Goal: Task Accomplishment & Management: Manage account settings

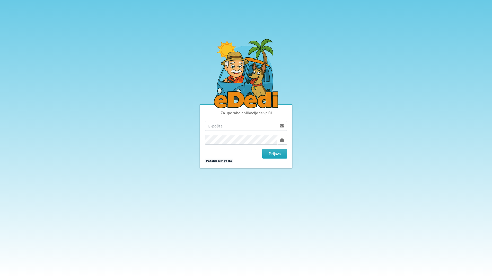
drag, startPoint x: 222, startPoint y: 127, endPoint x: 226, endPoint y: 129, distance: 4.7
click at [222, 127] on input "email" at bounding box center [241, 126] width 72 height 10
type input "katja.skulj@erps.si"
click at [262, 149] on button "Prijava" at bounding box center [274, 154] width 25 height 10
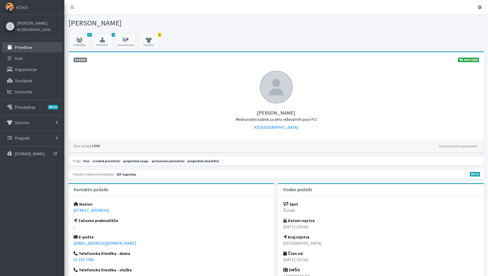
click at [31, 46] on p "Prireditve" at bounding box center [23, 47] width 17 height 5
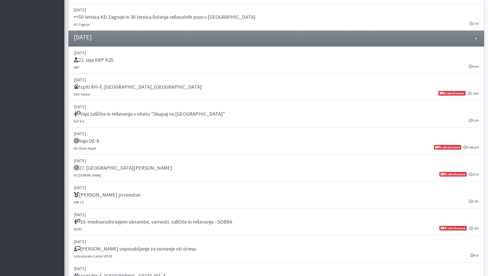
scroll to position [617, 0]
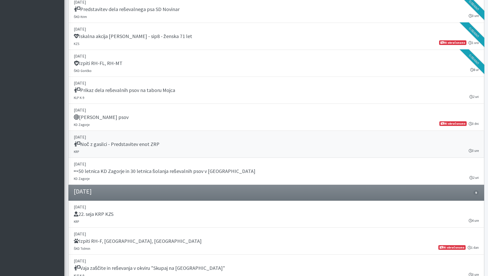
click at [180, 145] on div "Noč z gasilci - Predstavitev enot ZRP" at bounding box center [276, 144] width 405 height 7
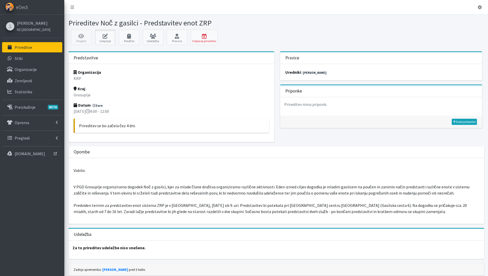
click at [103, 38] on icon at bounding box center [104, 36] width 17 height 5
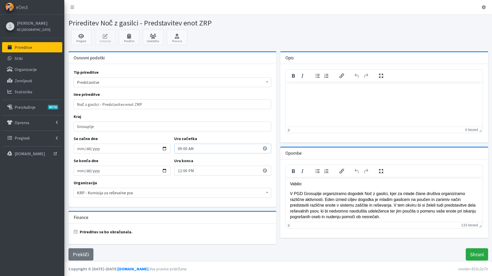
click at [180, 148] on input "09:00" at bounding box center [222, 149] width 97 height 10
type input "10:00"
click at [179, 171] on input "12:00" at bounding box center [222, 171] width 97 height 10
click at [475, 255] on input "Shrani" at bounding box center [477, 255] width 22 height 12
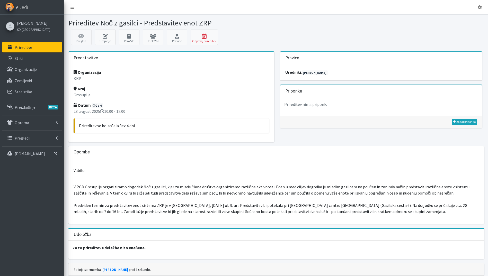
drag, startPoint x: 25, startPoint y: 50, endPoint x: 113, endPoint y: 65, distance: 89.9
click at [25, 49] on p "Prireditve" at bounding box center [23, 47] width 17 height 5
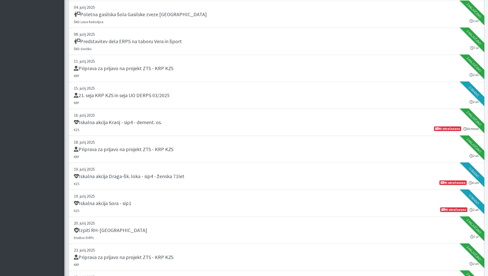
scroll to position [309, 0]
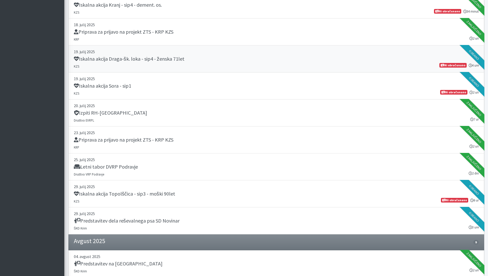
click at [152, 61] on h5 "Iskalna akcija Draga-šk. loka - sip4 - ženska 71let" at bounding box center [129, 59] width 111 height 6
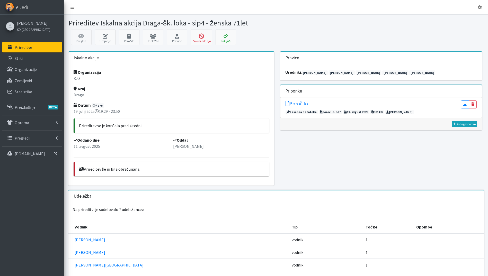
click at [305, 103] on h5 "Poročilo" at bounding box center [297, 104] width 22 height 6
click at [227, 35] on icon at bounding box center [225, 36] width 17 height 5
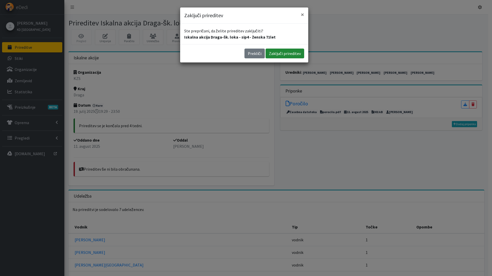
click at [287, 51] on button "Zaključi prireditev" at bounding box center [285, 54] width 39 height 10
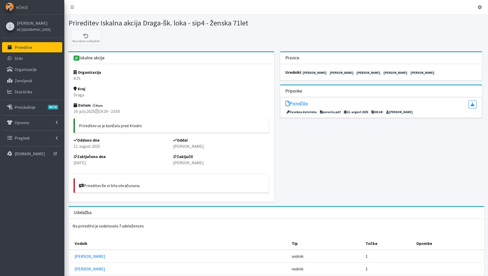
click at [30, 49] on p "Prireditve" at bounding box center [23, 47] width 17 height 5
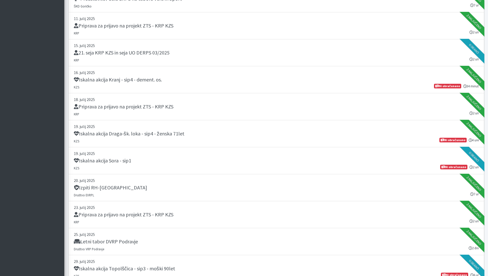
scroll to position [309, 0]
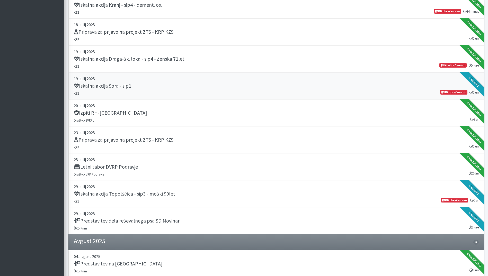
click at [198, 79] on p "19. julij 2025" at bounding box center [276, 79] width 405 height 6
click at [212, 196] on div "Iskalna akcija Topolščica - sip3 - moški 90let" at bounding box center [276, 194] width 405 height 7
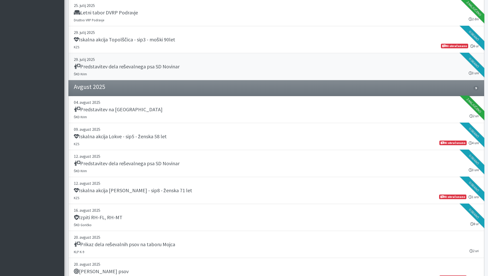
click at [175, 64] on h5 "Predstavitev dela reševalnega psa SD Novinar" at bounding box center [127, 67] width 106 height 6
click at [219, 133] on p "09. avgust 2025" at bounding box center [276, 129] width 405 height 6
click at [195, 193] on div "Iskalna akcija Močile - Črnomelj - sip8 - ženska 71 let" at bounding box center [276, 191] width 405 height 7
click at [190, 140] on div "Iskalna akcija Lokve - sip5 - ženska 58 let" at bounding box center [276, 137] width 405 height 7
click at [198, 40] on div "Iskalna akcija Topolščica - sip3 - moški 90let" at bounding box center [276, 40] width 405 height 7
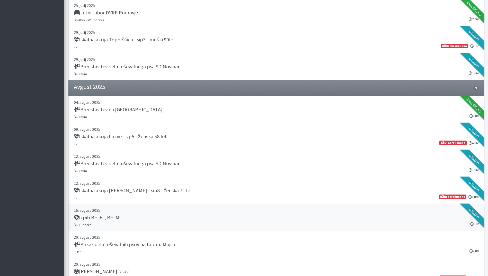
click at [179, 215] on div "Izpiti RH-FL, RH-MT" at bounding box center [276, 218] width 405 height 7
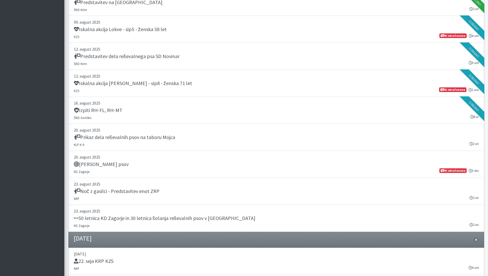
scroll to position [617, 0]
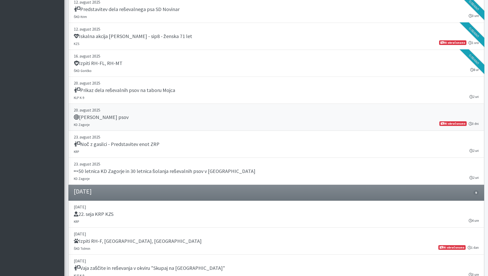
click at [171, 116] on div "Tabor reševalnih psov" at bounding box center [276, 117] width 405 height 7
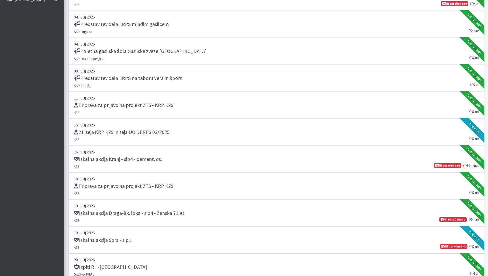
scroll to position [0, 0]
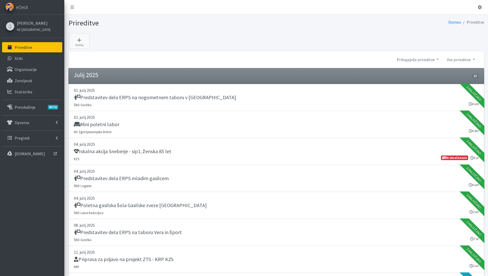
click at [429, 60] on link "Prihajajoče prireditve" at bounding box center [418, 60] width 50 height 10
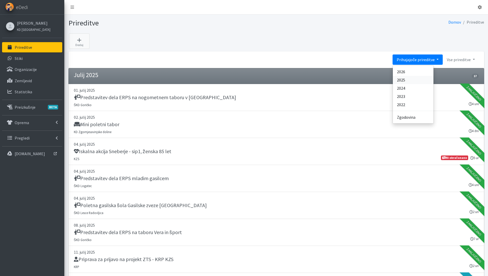
click at [420, 78] on link "2025" at bounding box center [413, 80] width 41 height 8
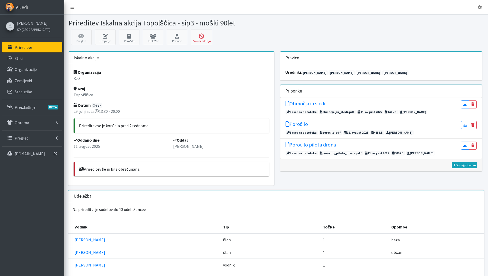
click at [311, 144] on h5 "Poročilo pilota drona" at bounding box center [311, 145] width 50 height 6
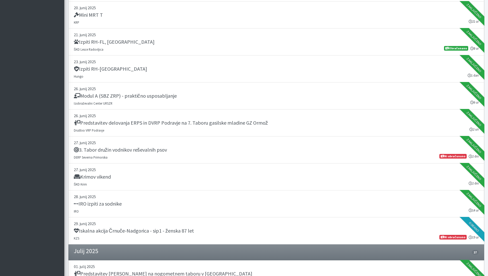
scroll to position [4902, 0]
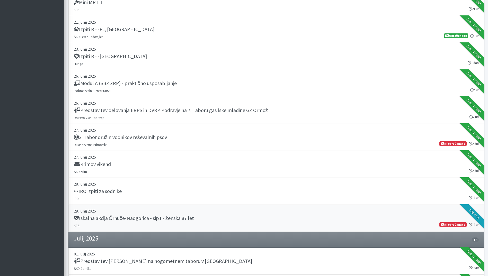
click at [172, 219] on h5 "Iskalna akcija Črnuče-Nadgorica - sip1 - ženska 87 let" at bounding box center [134, 218] width 120 height 6
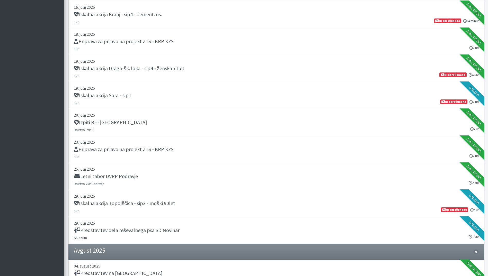
scroll to position [5520, 0]
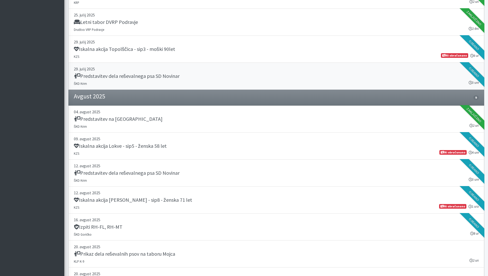
click at [213, 72] on p "29. julij 2025" at bounding box center [276, 69] width 405 height 6
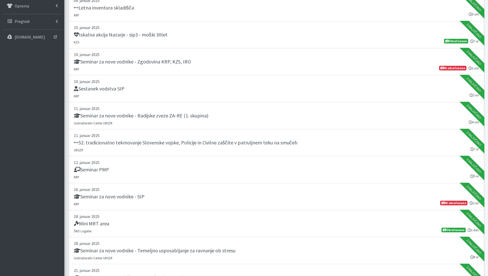
scroll to position [0, 0]
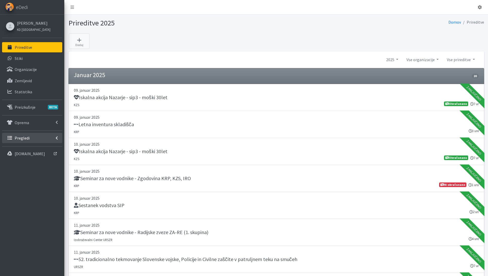
click at [25, 139] on p "Pregledi" at bounding box center [22, 138] width 15 height 5
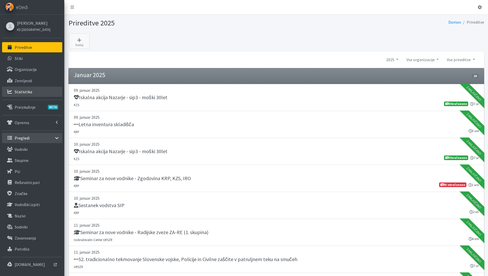
click at [32, 93] on link "Statistika" at bounding box center [32, 92] width 60 height 10
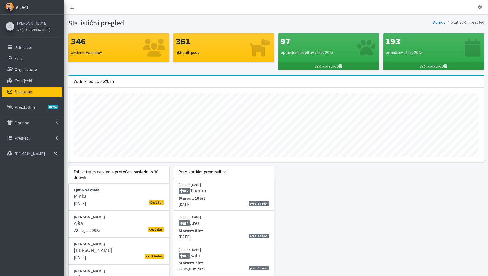
click at [435, 66] on link "Več podatkov" at bounding box center [433, 66] width 101 height 8
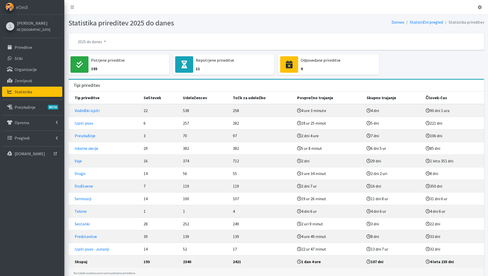
click at [83, 149] on link "Iskalne akcije" at bounding box center [87, 148] width 24 height 5
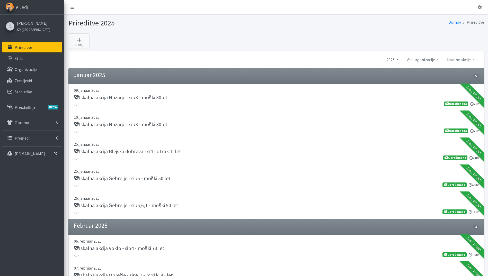
click at [31, 46] on p "Prireditve" at bounding box center [23, 47] width 17 height 5
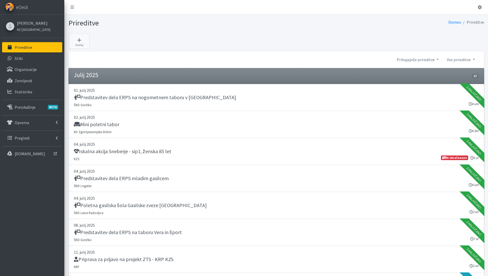
click at [461, 58] on link "Vse prireditve" at bounding box center [461, 60] width 36 height 10
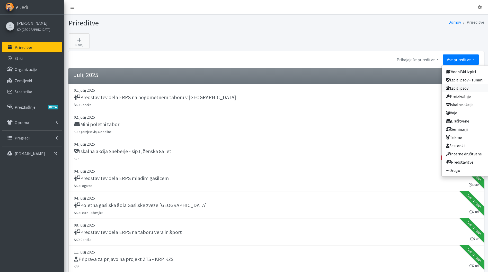
click at [472, 89] on link "Izpiti psov" at bounding box center [465, 88] width 47 height 8
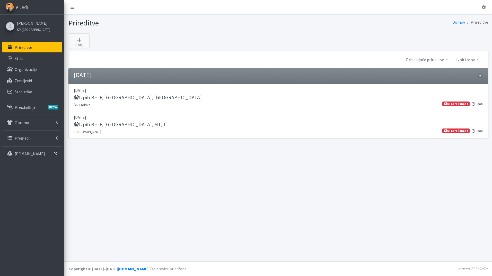
click at [470, 60] on link "Izpiti psov" at bounding box center [467, 60] width 31 height 10
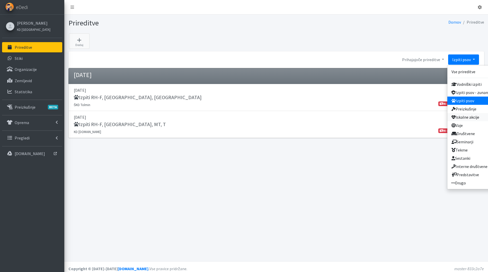
click at [481, 117] on link "Iskalne akcije" at bounding box center [470, 117] width 47 height 8
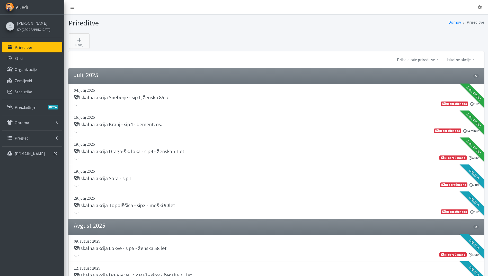
click at [418, 62] on link "Prihajajoče prireditve" at bounding box center [418, 60] width 50 height 10
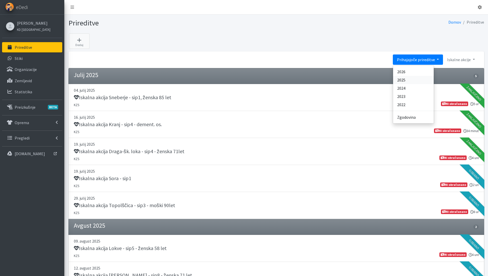
click at [416, 81] on link "2025" at bounding box center [413, 80] width 41 height 8
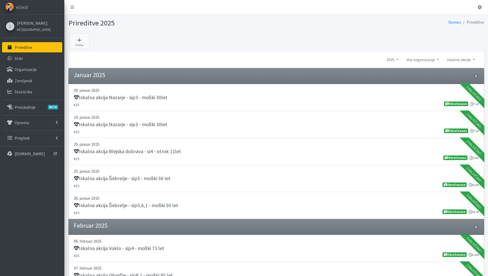
click at [455, 59] on link "Iskalne akcije" at bounding box center [461, 60] width 36 height 10
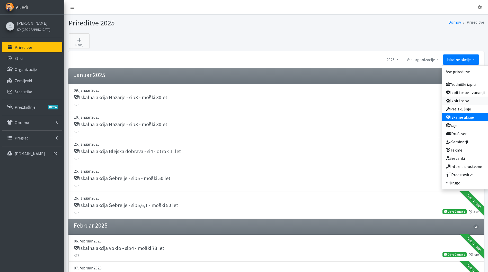
click at [474, 100] on link "Izpiti psov" at bounding box center [465, 101] width 47 height 8
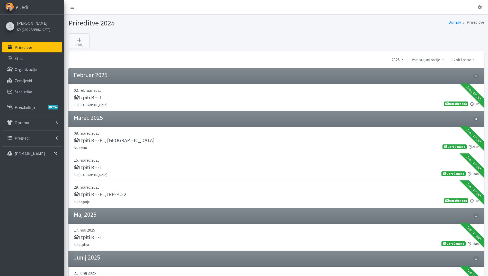
drag, startPoint x: 468, startPoint y: 59, endPoint x: 468, endPoint y: 64, distance: 4.9
click at [468, 59] on link "Izpiti psov" at bounding box center [463, 60] width 31 height 10
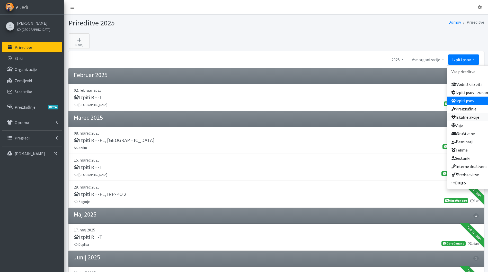
click at [475, 114] on link "Iskalne akcije" at bounding box center [470, 117] width 47 height 8
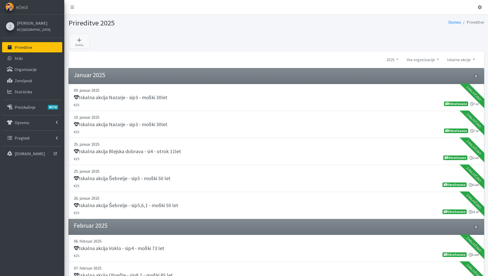
click at [34, 48] on link "Prireditve" at bounding box center [32, 47] width 60 height 10
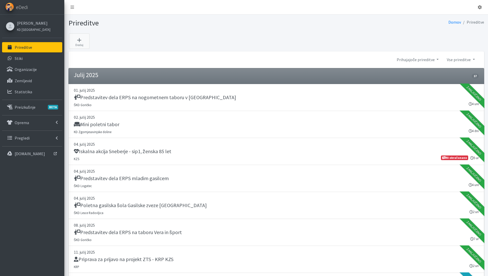
click at [421, 64] on link "Prihajajoče prireditve" at bounding box center [418, 60] width 50 height 10
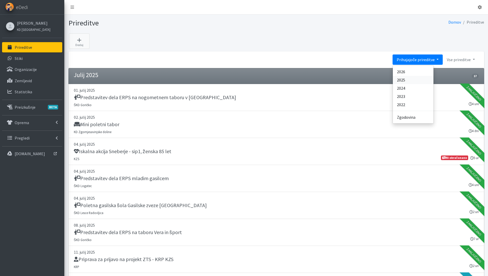
click at [408, 81] on link "2025" at bounding box center [413, 80] width 41 height 8
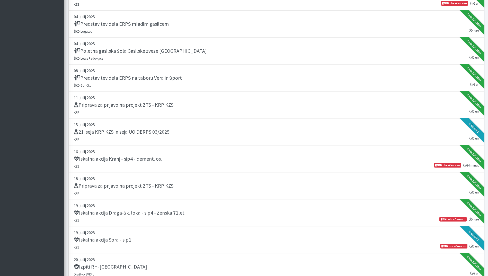
scroll to position [5252, 0]
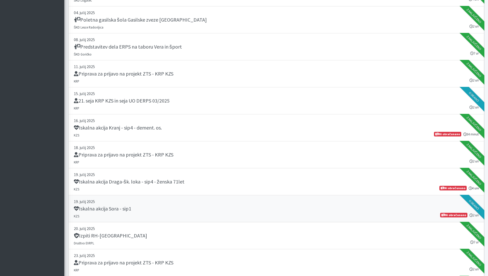
click at [146, 208] on div "Iskalna akcija Sora - sip1" at bounding box center [276, 209] width 405 height 7
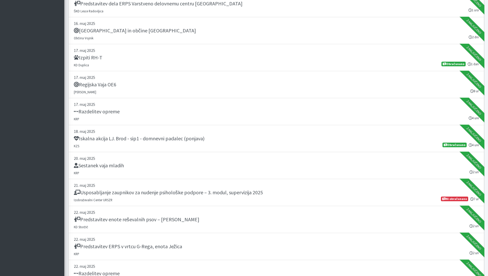
scroll to position [3554, 0]
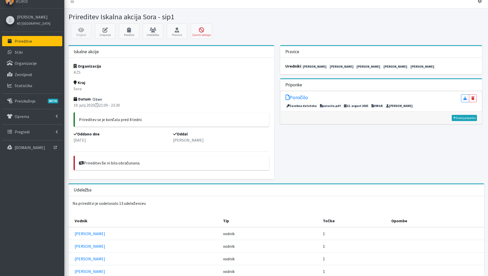
scroll to position [2, 0]
